Goal: Information Seeking & Learning: Learn about a topic

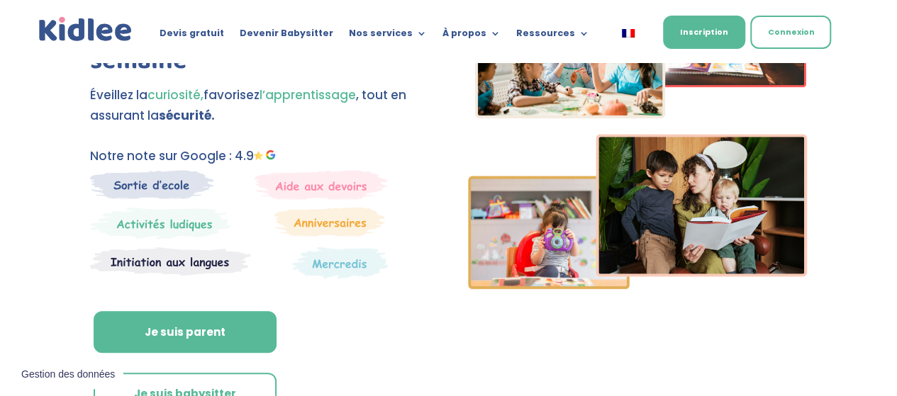
scroll to position [142, 0]
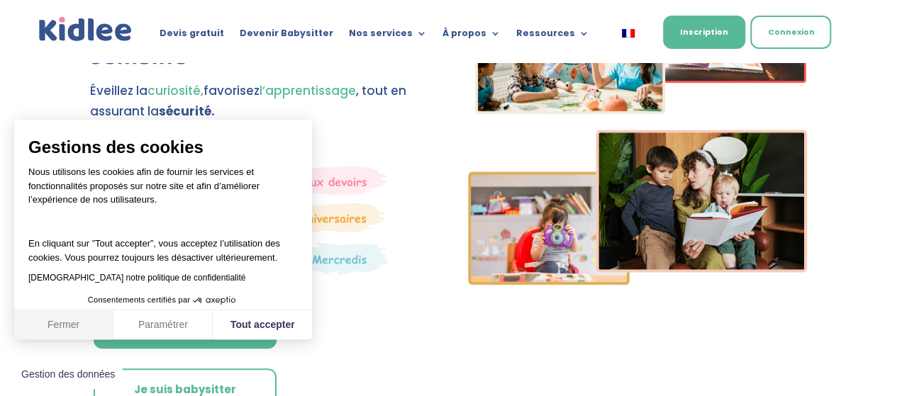
drag, startPoint x: 64, startPoint y: 324, endPoint x: 78, endPoint y: 320, distance: 14.8
click at [64, 324] on button "Fermer" at bounding box center [63, 326] width 99 height 30
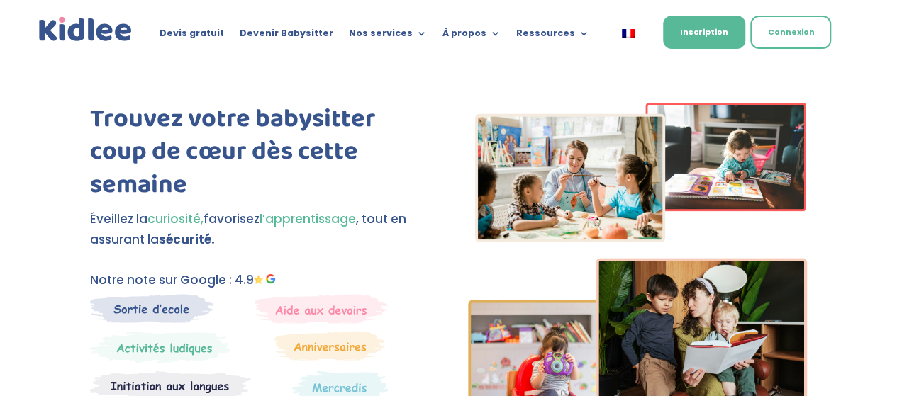
scroll to position [0, 0]
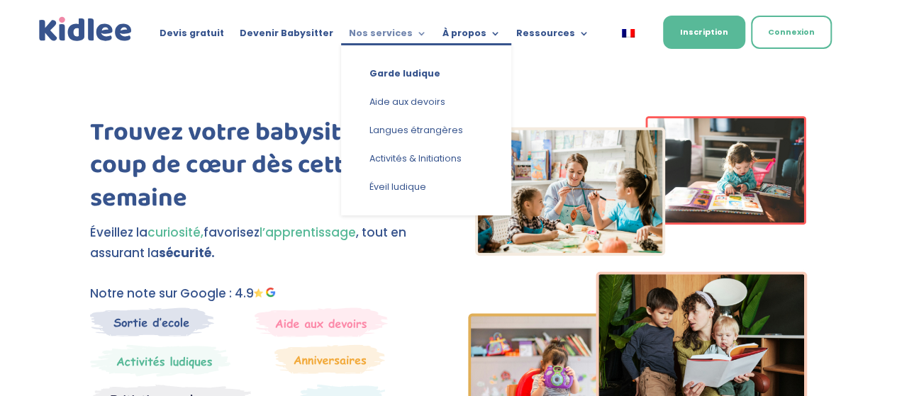
click at [393, 30] on link "Nos services" at bounding box center [388, 36] width 78 height 16
click at [401, 186] on link "Éveil ludique" at bounding box center [426, 187] width 142 height 28
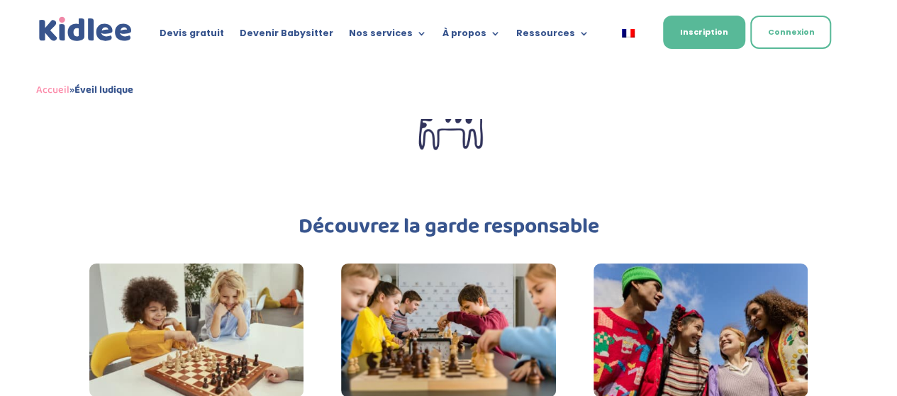
scroll to position [2209, 0]
